Goal: Entertainment & Leisure: Consume media (video, audio)

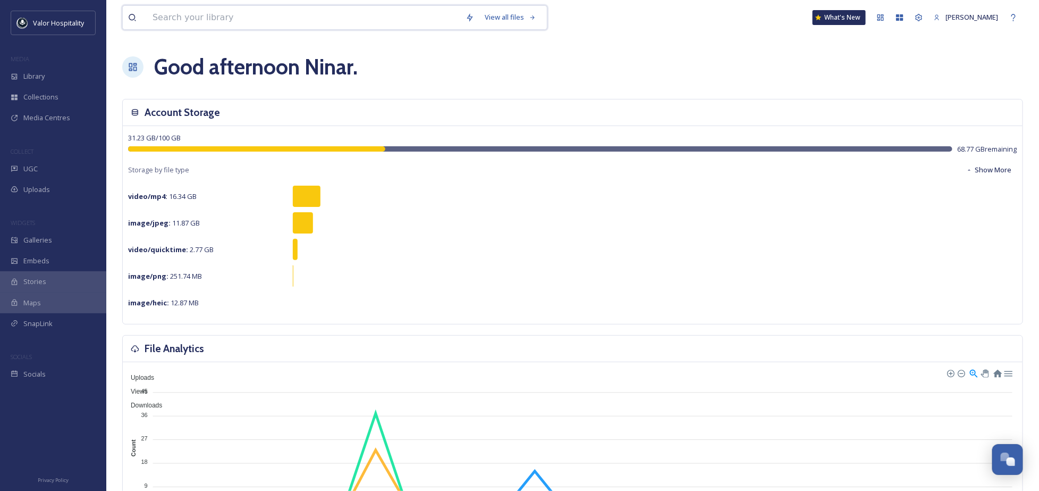
click at [223, 14] on input at bounding box center [303, 17] width 313 height 23
type input "the face of"
click at [206, 21] on input "To enrich screen reader interactions, please activate Accessibility in Grammarl…" at bounding box center [336, 17] width 284 height 23
type input "the face"
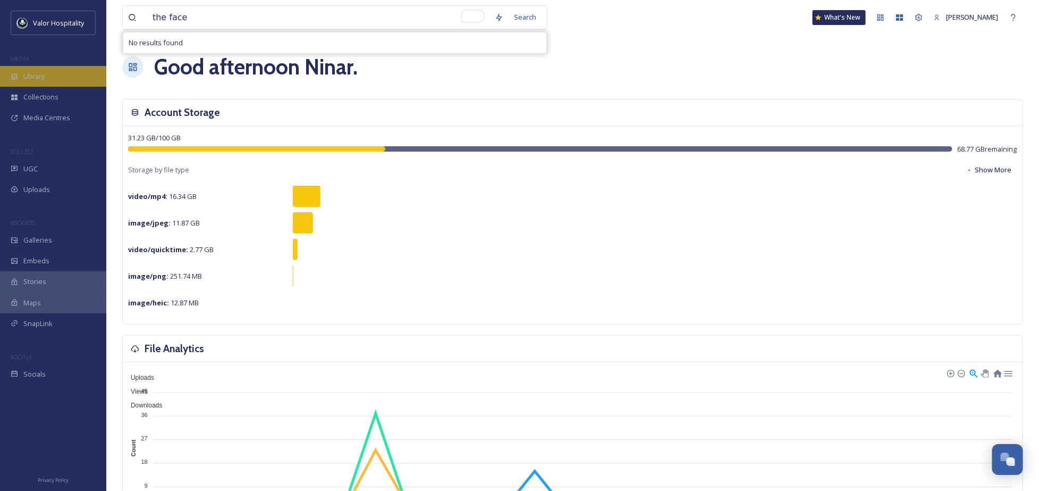
click at [30, 75] on span "Library" at bounding box center [33, 76] width 21 height 10
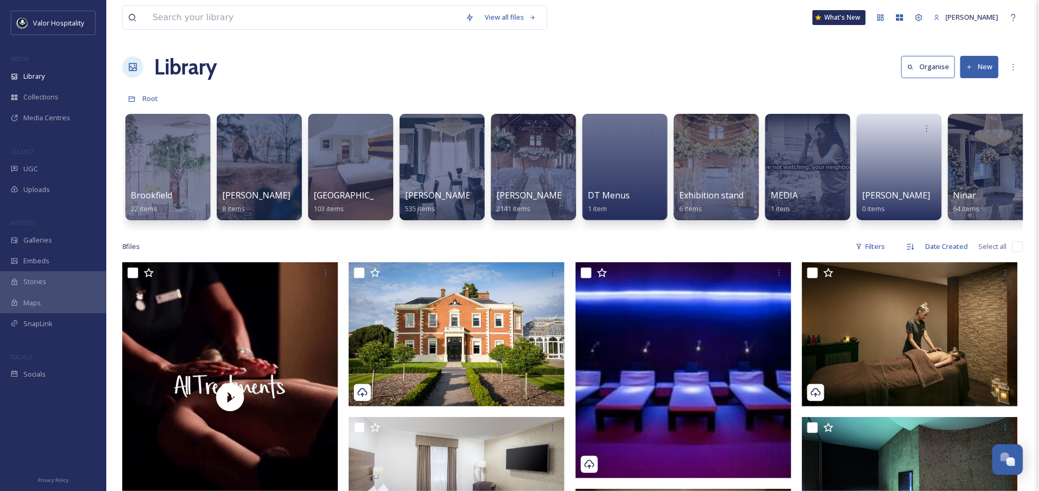
click at [381, 74] on div "Library Organise New" at bounding box center [572, 67] width 901 height 32
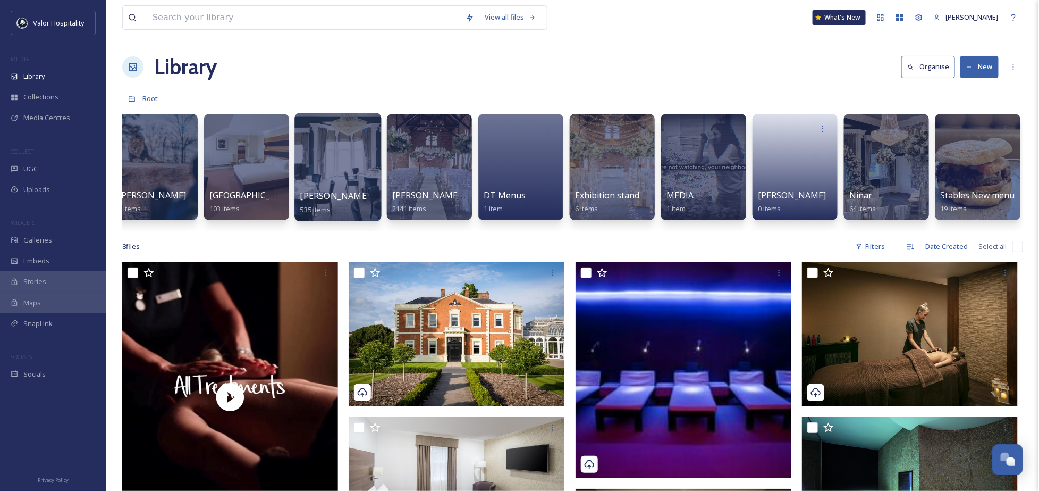
click at [359, 150] on div at bounding box center [338, 167] width 87 height 108
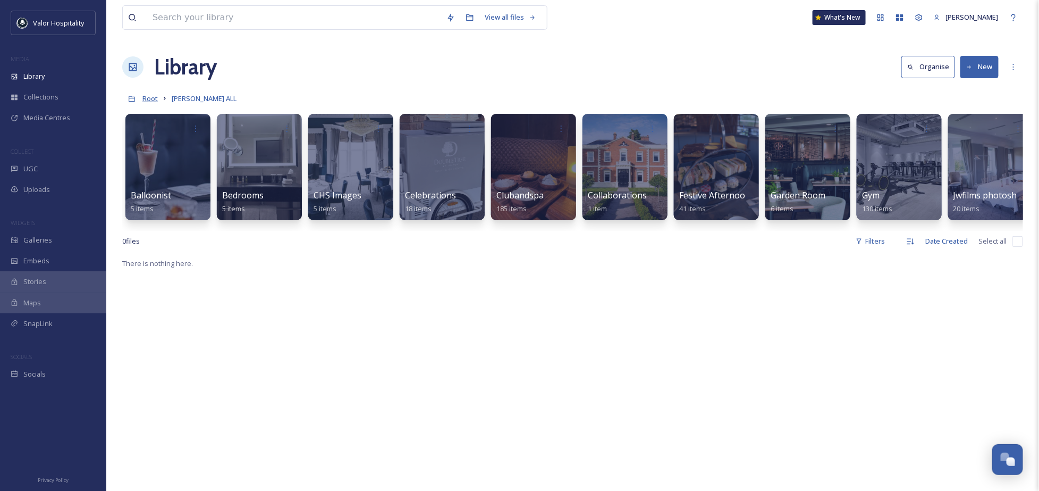
click at [143, 101] on span "Root" at bounding box center [149, 99] width 15 height 10
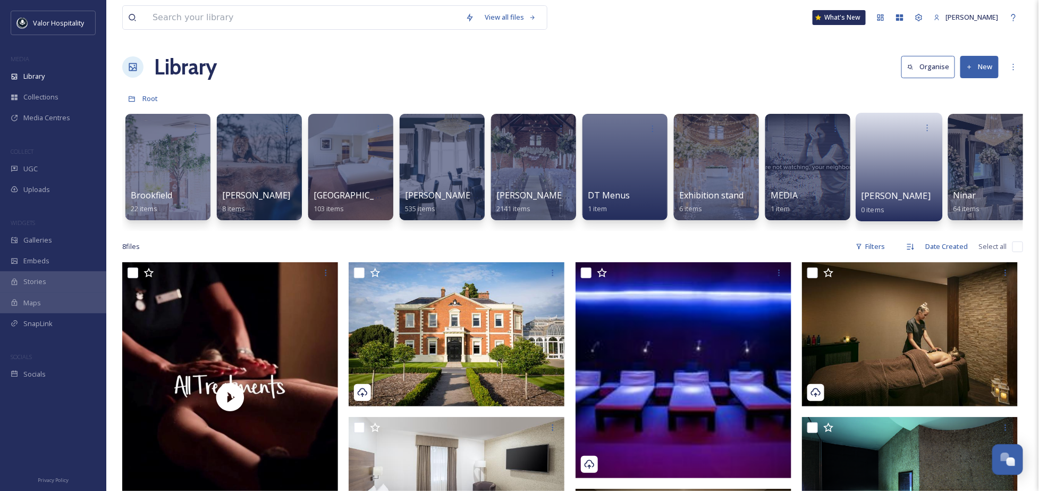
click at [898, 162] on link at bounding box center [900, 164] width 76 height 52
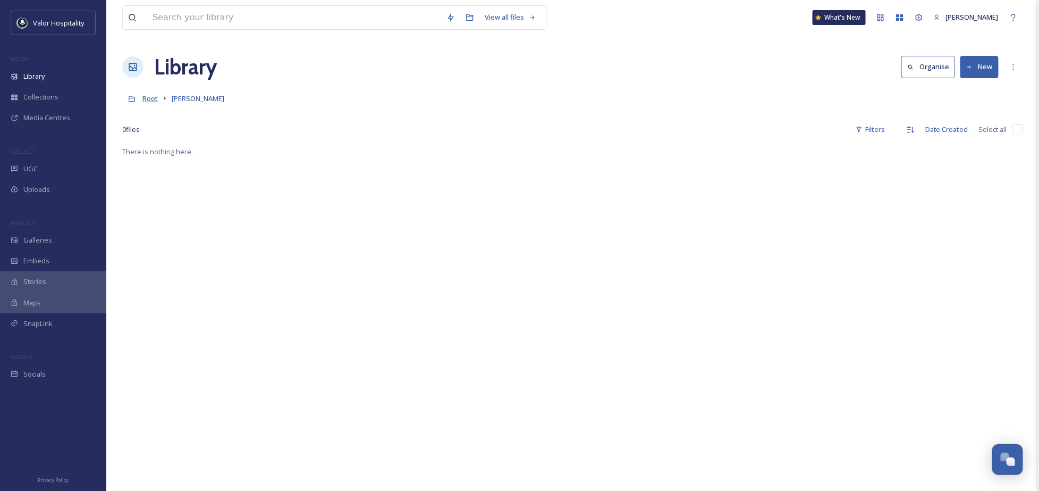
click at [145, 99] on span "Root" at bounding box center [149, 99] width 15 height 10
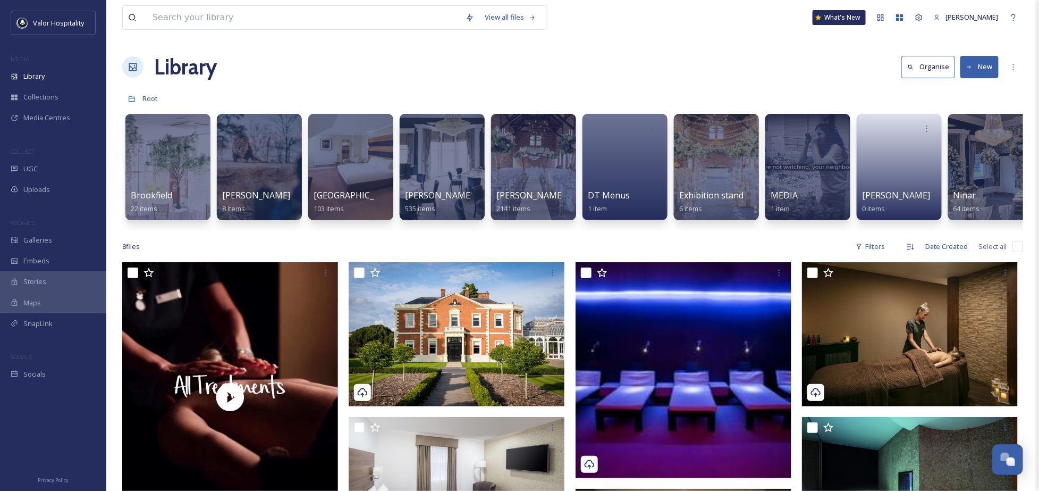
click at [365, 91] on div "Root" at bounding box center [572, 98] width 901 height 20
click at [980, 178] on div at bounding box center [990, 167] width 87 height 108
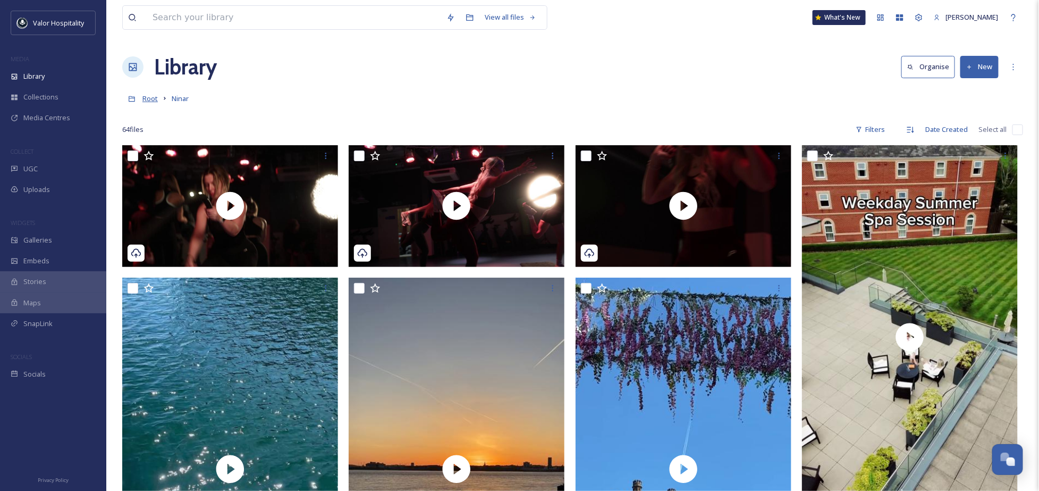
click at [145, 98] on span "Root" at bounding box center [149, 99] width 15 height 10
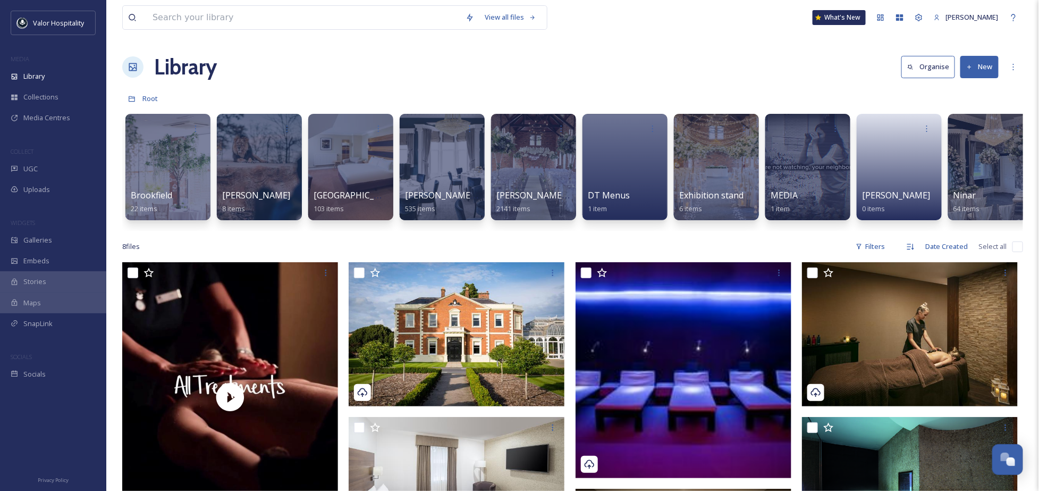
click at [387, 102] on div "Root" at bounding box center [572, 98] width 901 height 20
click at [440, 60] on div "Library Organise New" at bounding box center [572, 67] width 901 height 32
click at [418, 69] on div "Library Organise New" at bounding box center [572, 67] width 901 height 32
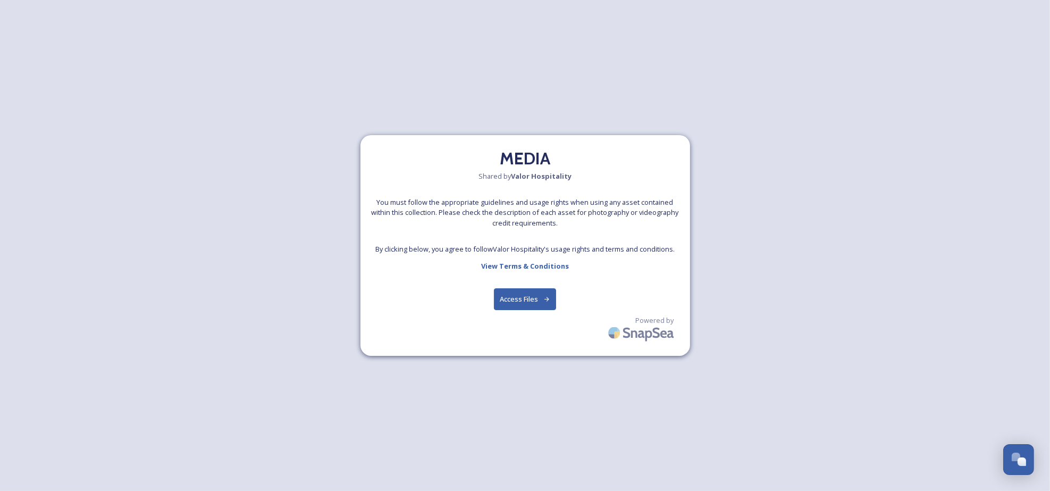
click at [516, 304] on button "Access Files" at bounding box center [525, 299] width 62 height 22
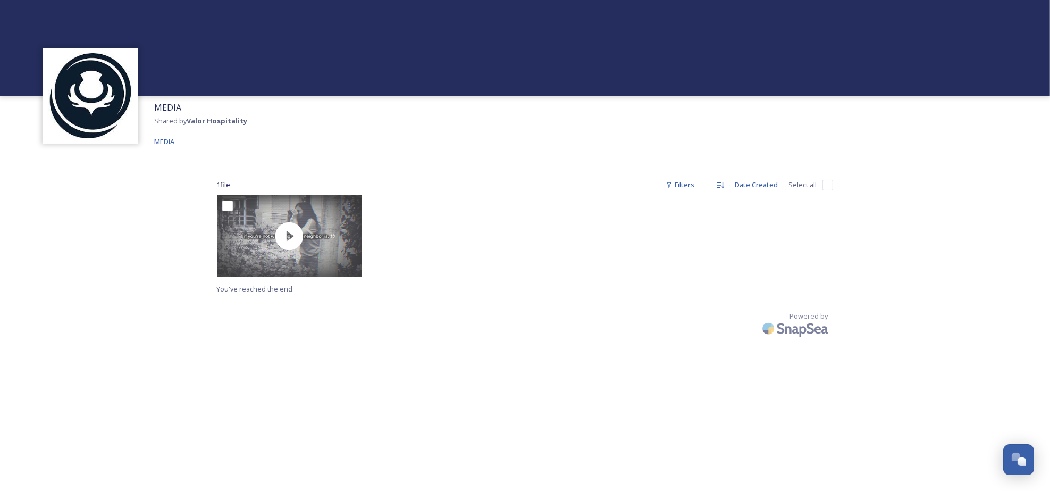
click at [314, 145] on div "MEDIA Shared by Valor Hospitality MEDIA" at bounding box center [525, 124] width 1050 height 57
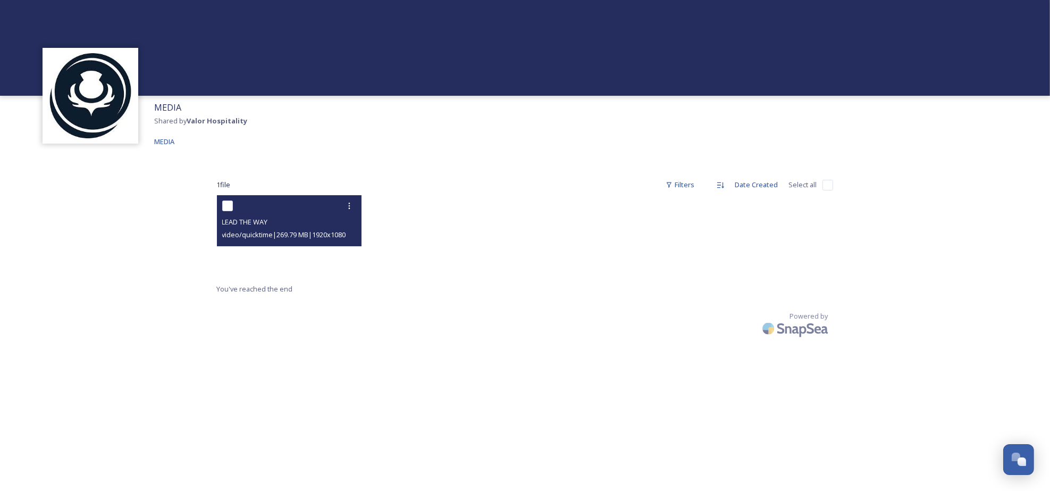
click at [331, 255] on video "LEAD THE WAY" at bounding box center [289, 236] width 145 height 82
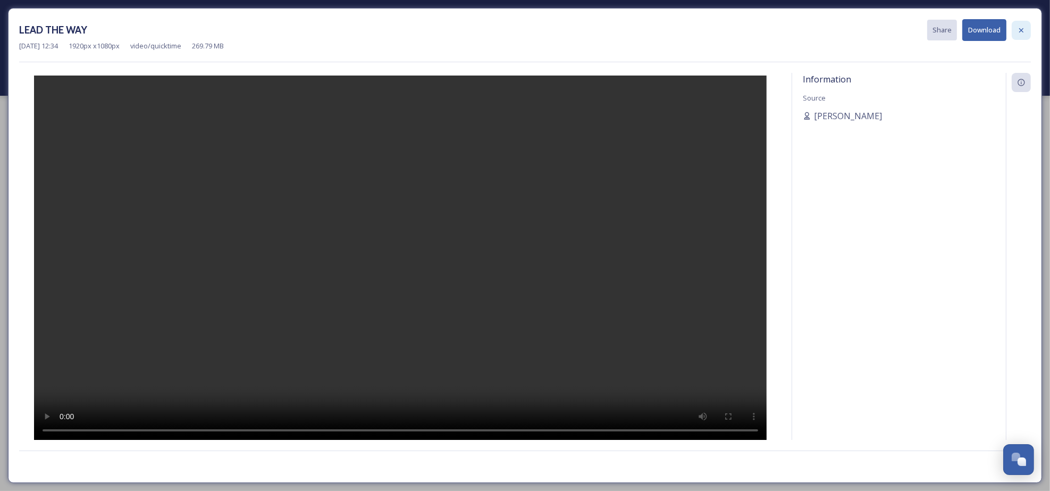
click at [1023, 29] on icon at bounding box center [1021, 30] width 9 height 9
